Goal: Information Seeking & Learning: Learn about a topic

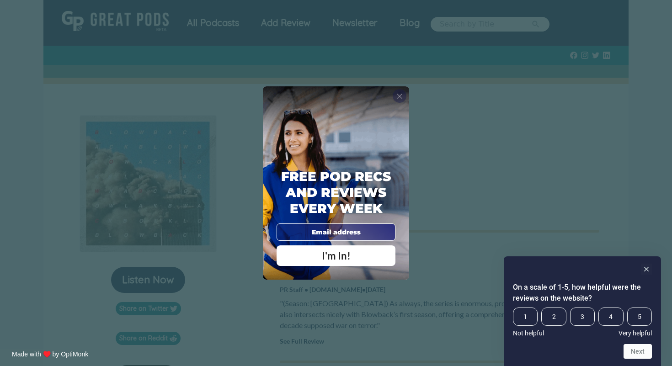
click at [398, 95] on span "X" at bounding box center [399, 95] width 6 height 9
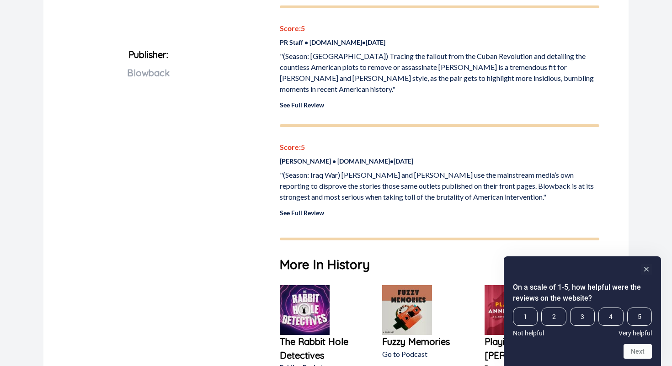
scroll to position [476, 0]
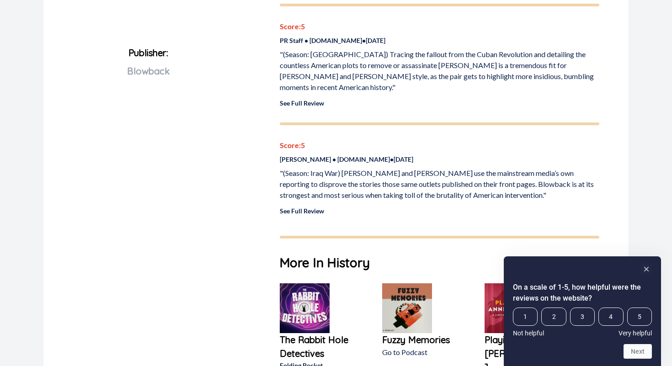
click at [309, 207] on link "See Full Review" at bounding box center [302, 211] width 44 height 8
click at [309, 99] on link "See Full Review" at bounding box center [302, 103] width 44 height 8
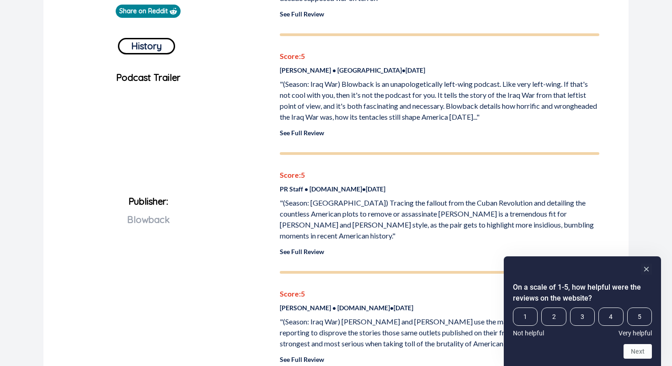
scroll to position [288, 0]
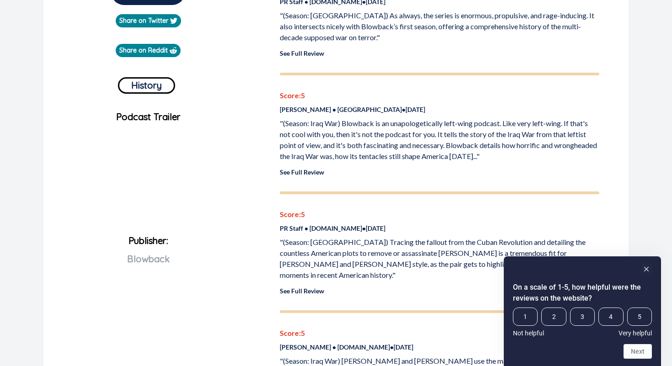
click at [313, 171] on link "See Full Review" at bounding box center [302, 172] width 44 height 8
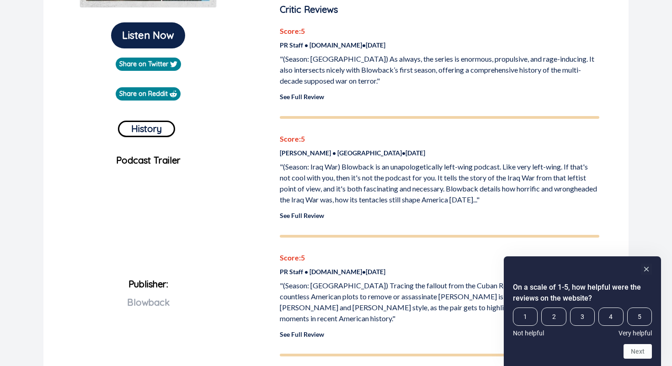
scroll to position [214, 0]
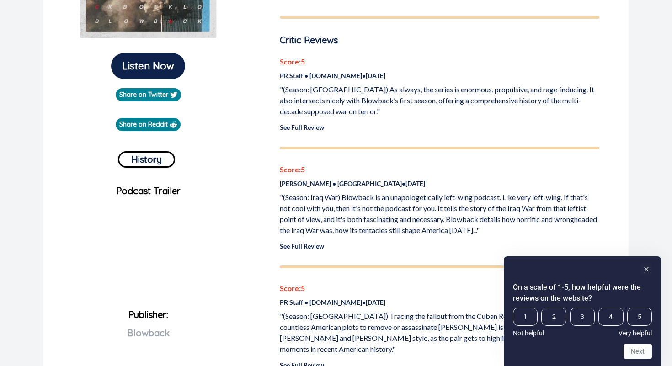
click at [308, 127] on link "See Full Review" at bounding box center [302, 127] width 44 height 8
